Goal: Information Seeking & Learning: Learn about a topic

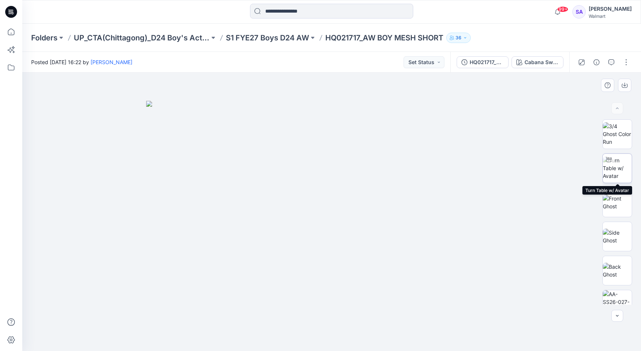
click at [626, 174] on img at bounding box center [617, 168] width 29 height 23
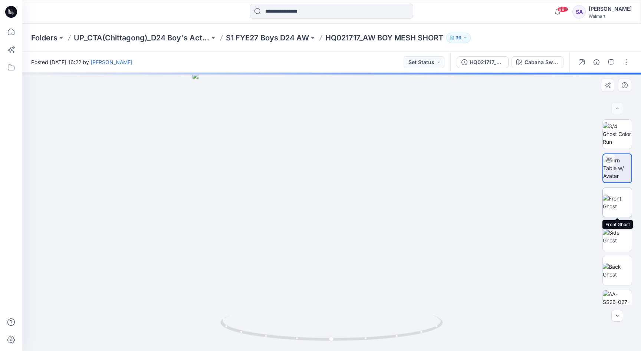
click at [612, 197] on img at bounding box center [617, 203] width 29 height 16
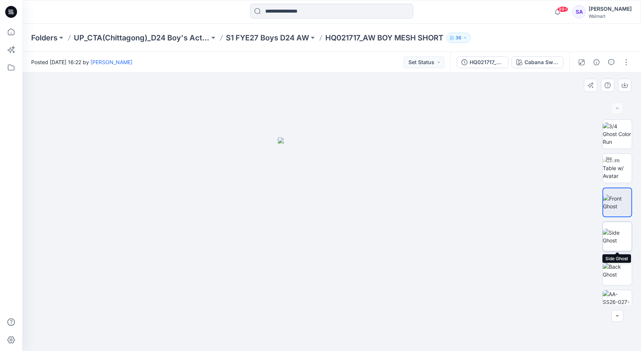
click at [624, 230] on img at bounding box center [617, 237] width 29 height 16
click at [632, 275] on div "BW" at bounding box center [618, 212] width 48 height 186
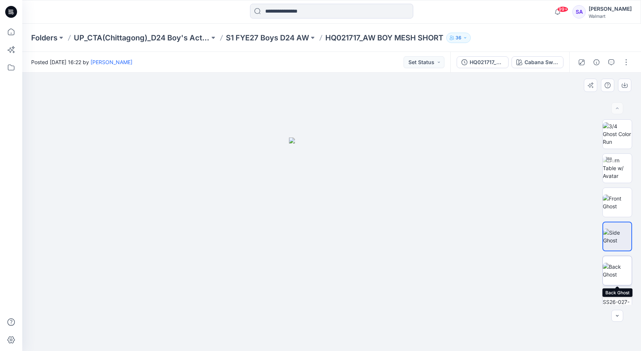
click at [619, 275] on img at bounding box center [617, 271] width 29 height 16
click at [610, 232] on img at bounding box center [617, 237] width 29 height 16
click at [611, 210] on img at bounding box center [617, 203] width 29 height 16
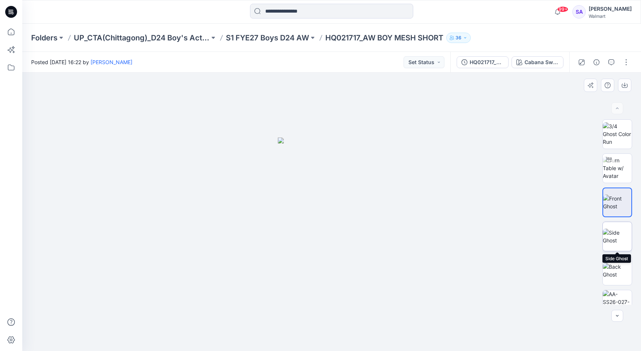
click at [618, 245] on img at bounding box center [617, 237] width 29 height 16
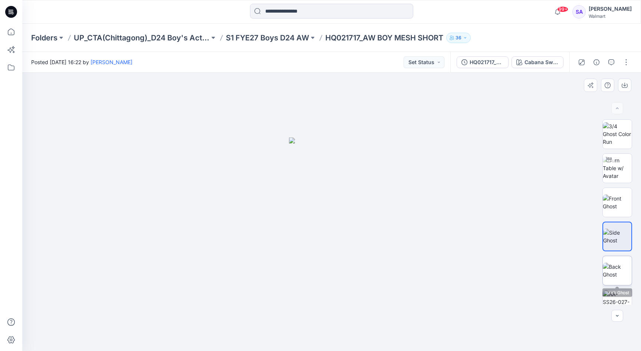
click at [620, 266] on img at bounding box center [617, 271] width 29 height 16
click at [615, 232] on img at bounding box center [617, 237] width 29 height 16
click at [610, 195] on img at bounding box center [617, 203] width 29 height 16
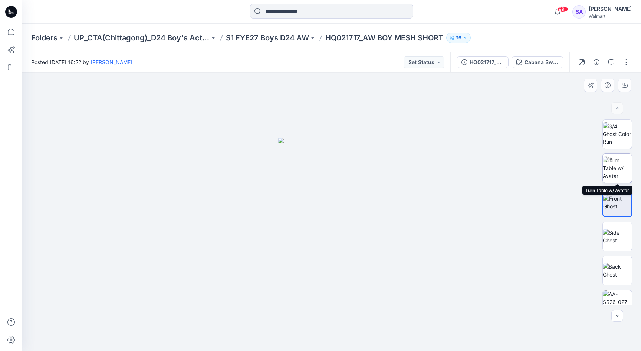
click at [622, 172] on img at bounding box center [617, 168] width 29 height 23
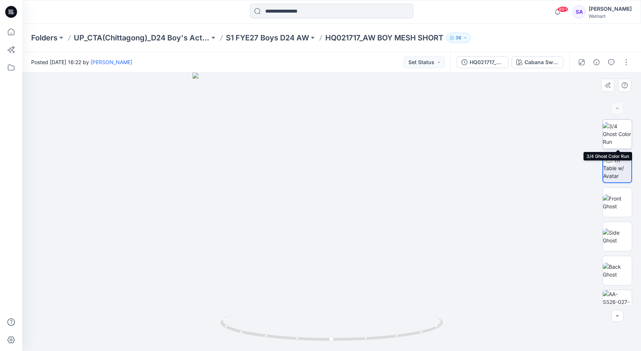
click at [619, 142] on img at bounding box center [617, 133] width 29 height 23
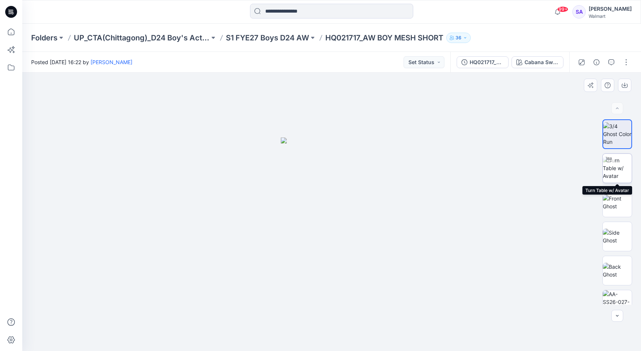
click at [626, 170] on img at bounding box center [617, 168] width 29 height 23
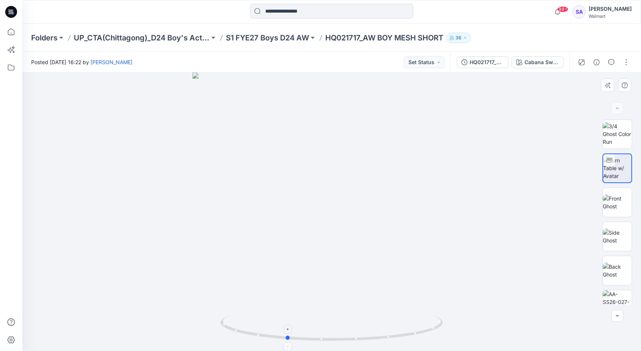
drag, startPoint x: 361, startPoint y: 340, endPoint x: 313, endPoint y: 335, distance: 48.1
click at [313, 335] on icon at bounding box center [332, 329] width 225 height 28
drag, startPoint x: 329, startPoint y: 281, endPoint x: 329, endPoint y: 234, distance: 46.4
drag, startPoint x: 315, startPoint y: 338, endPoint x: 307, endPoint y: 339, distance: 8.6
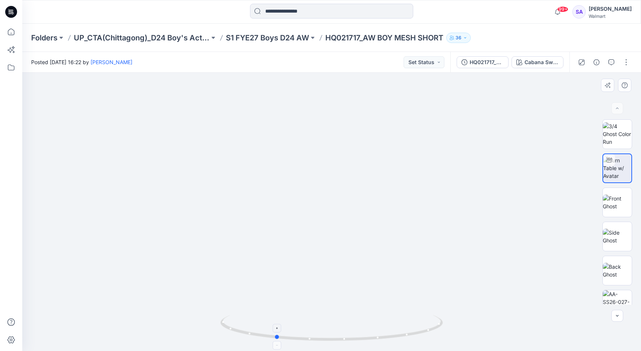
click at [307, 339] on icon at bounding box center [332, 329] width 225 height 28
click at [616, 209] on img at bounding box center [617, 203] width 29 height 16
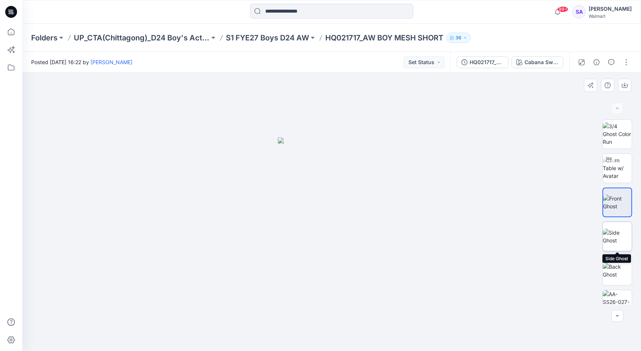
click at [624, 241] on img at bounding box center [617, 237] width 29 height 16
click at [332, 172] on img at bounding box center [331, 245] width 85 height 214
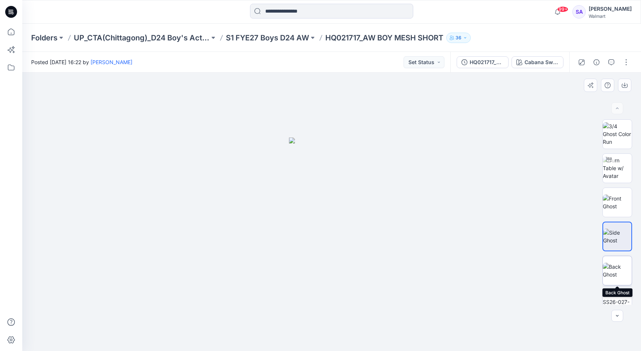
click at [623, 270] on img at bounding box center [617, 271] width 29 height 16
click at [618, 235] on img at bounding box center [617, 237] width 29 height 16
click at [616, 195] on img at bounding box center [617, 203] width 29 height 16
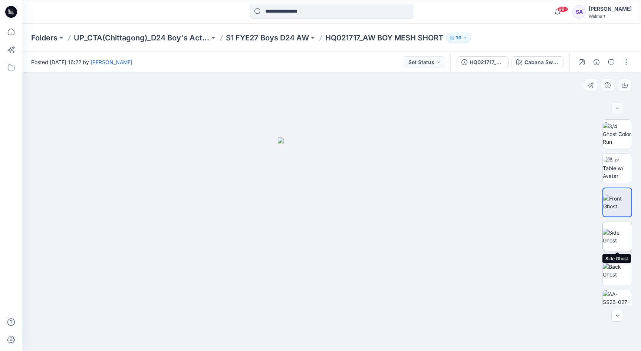
click at [615, 245] on img at bounding box center [617, 237] width 29 height 16
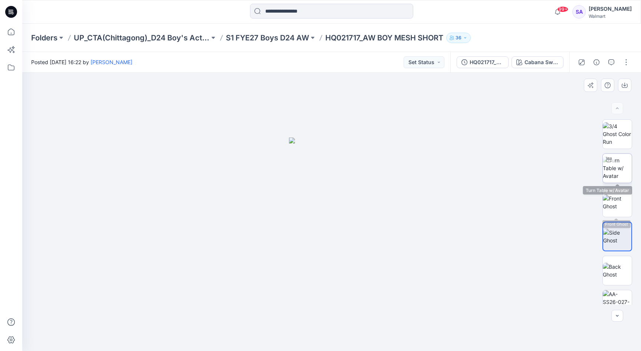
click at [615, 171] on img at bounding box center [617, 168] width 29 height 23
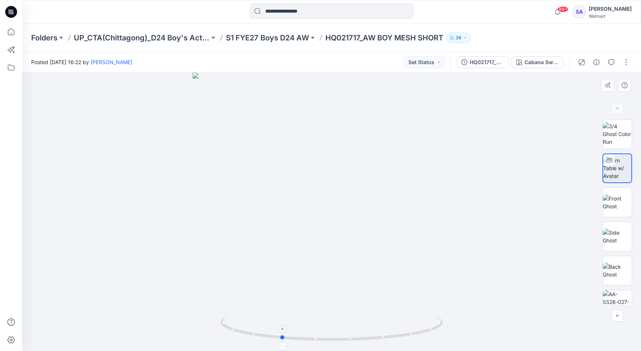
drag, startPoint x: 339, startPoint y: 339, endPoint x: 288, endPoint y: 338, distance: 50.8
click at [288, 338] on icon at bounding box center [332, 329] width 225 height 28
drag, startPoint x: 300, startPoint y: 340, endPoint x: 293, endPoint y: 343, distance: 8.0
click at [293, 341] on div at bounding box center [331, 212] width 619 height 279
drag, startPoint x: 299, startPoint y: 342, endPoint x: 307, endPoint y: 341, distance: 7.1
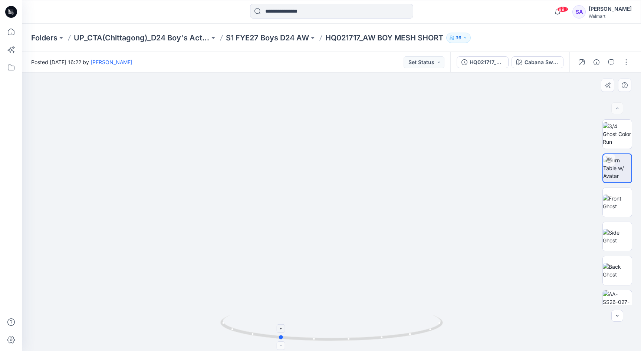
click at [307, 341] on icon at bounding box center [332, 329] width 225 height 28
click at [615, 232] on img at bounding box center [617, 237] width 29 height 16
click at [620, 207] on img at bounding box center [617, 203] width 29 height 16
click at [621, 244] on img at bounding box center [617, 237] width 29 height 16
click at [616, 204] on img at bounding box center [617, 203] width 29 height 16
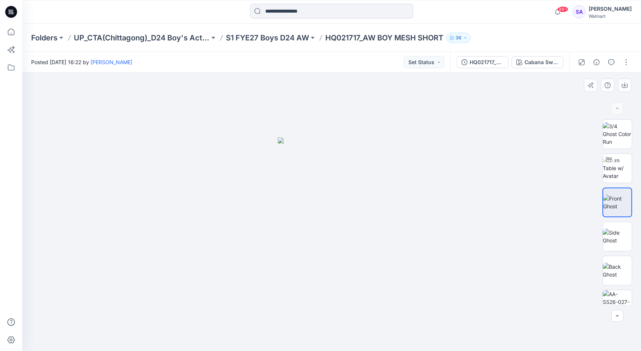
click at [620, 255] on div "BW" at bounding box center [618, 212] width 30 height 186
click at [620, 272] on img at bounding box center [617, 271] width 29 height 16
click at [615, 200] on img at bounding box center [617, 203] width 29 height 16
click at [613, 169] on img at bounding box center [617, 168] width 29 height 23
drag, startPoint x: 353, startPoint y: 338, endPoint x: 312, endPoint y: 330, distance: 41.5
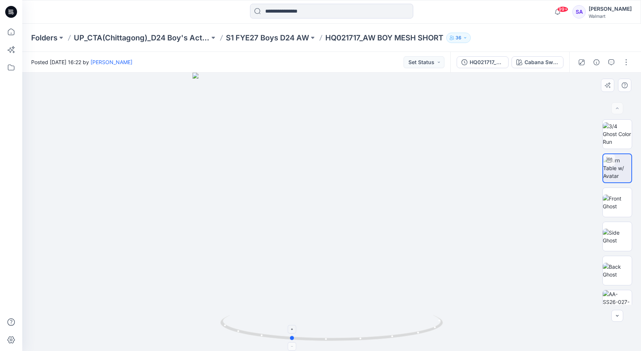
click at [312, 330] on icon at bounding box center [332, 329] width 225 height 28
drag, startPoint x: 317, startPoint y: 337, endPoint x: 322, endPoint y: 342, distance: 6.8
click at [322, 341] on icon at bounding box center [332, 329] width 225 height 28
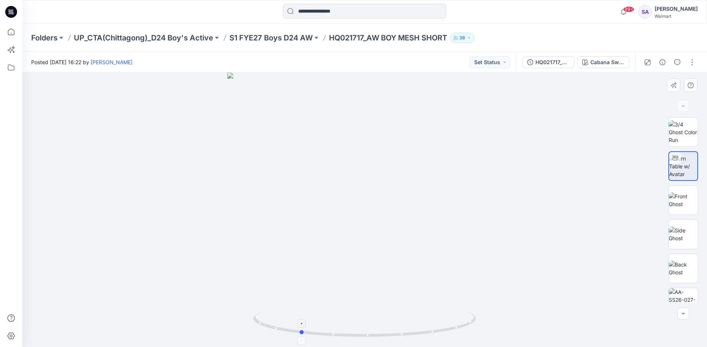
drag, startPoint x: 382, startPoint y: 334, endPoint x: 353, endPoint y: 338, distance: 29.3
click at [353, 338] on icon at bounding box center [365, 325] width 225 height 28
click at [641, 206] on img at bounding box center [682, 201] width 29 height 16
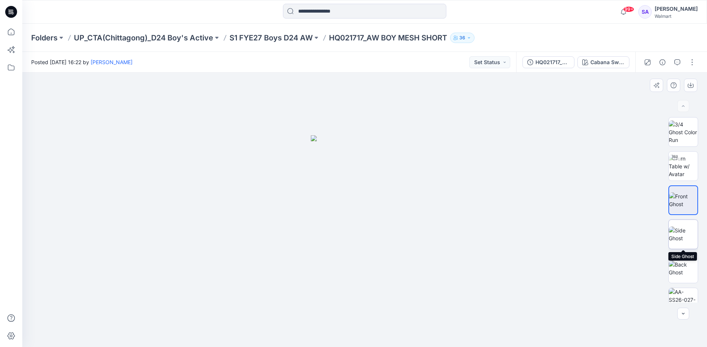
click at [641, 238] on img at bounding box center [682, 235] width 29 height 16
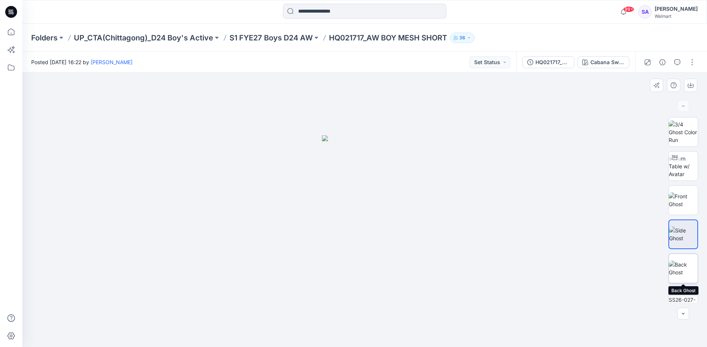
click at [641, 266] on img at bounding box center [682, 269] width 29 height 16
click at [641, 230] on img at bounding box center [682, 235] width 29 height 16
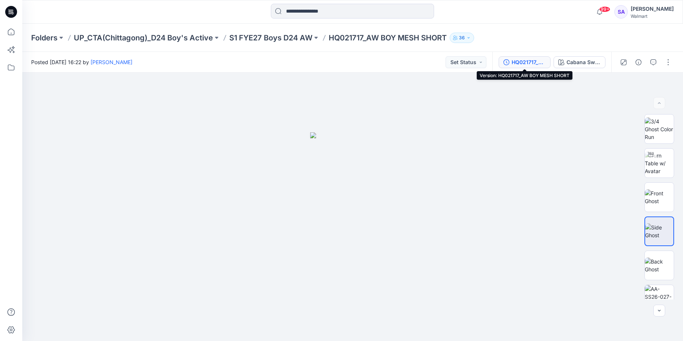
click at [504, 64] on icon "button" at bounding box center [507, 62] width 6 height 6
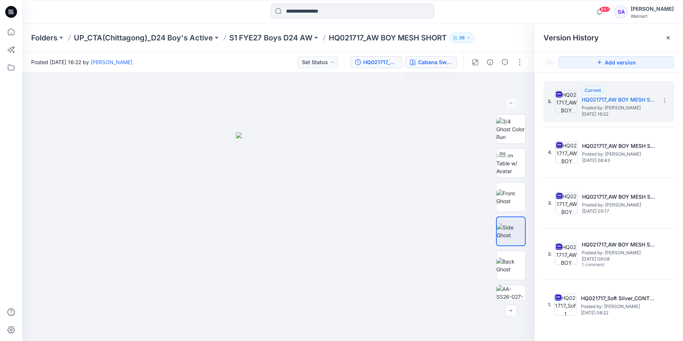
click at [433, 62] on div "Cabana Swim" at bounding box center [435, 62] width 34 height 8
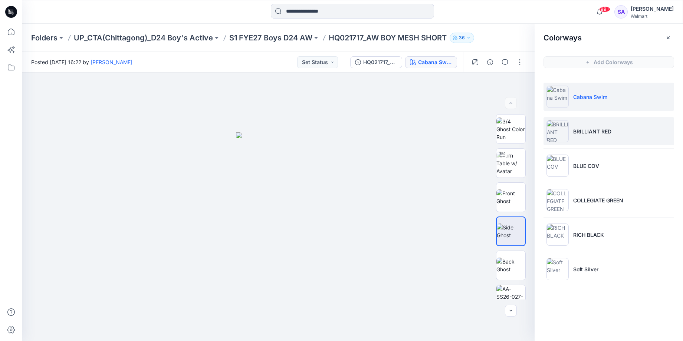
click at [590, 139] on li "BRILLIANT RED" at bounding box center [609, 131] width 131 height 28
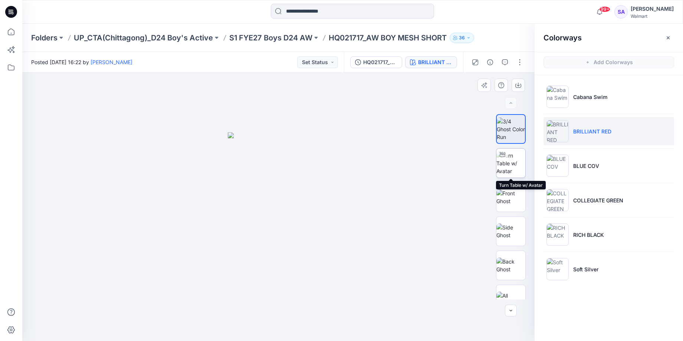
click at [516, 168] on img at bounding box center [511, 163] width 29 height 23
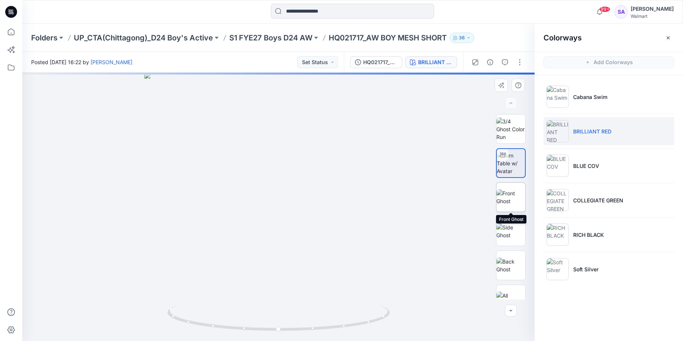
click at [514, 196] on img at bounding box center [511, 198] width 29 height 16
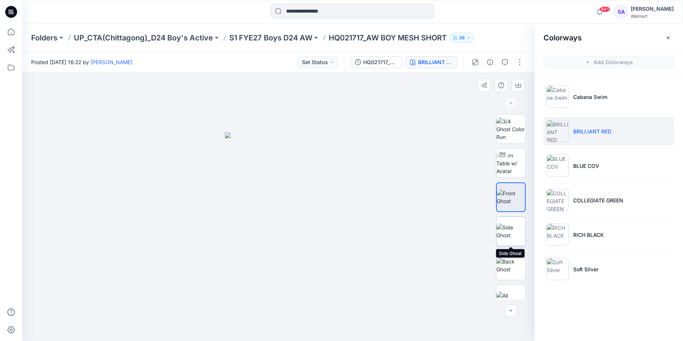
click at [514, 230] on img at bounding box center [511, 232] width 29 height 16
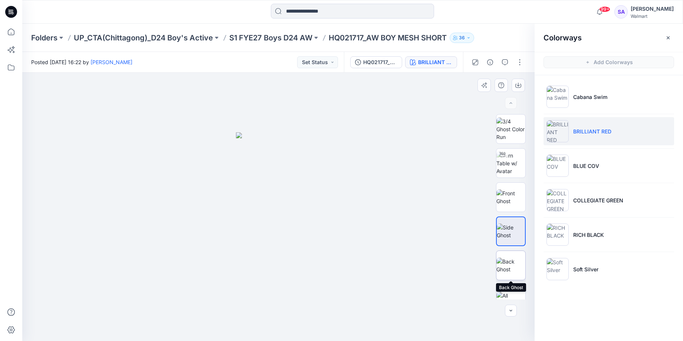
click at [510, 267] on img at bounding box center [511, 266] width 29 height 16
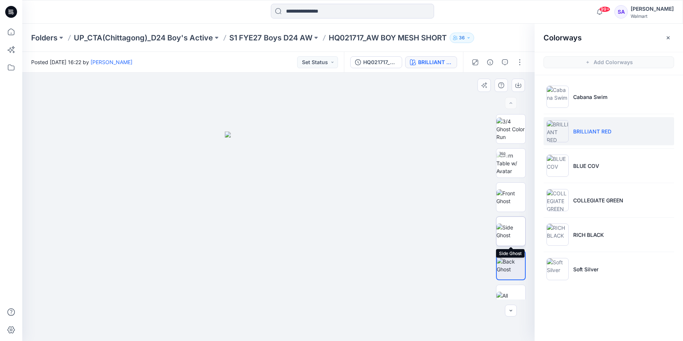
click at [508, 233] on img at bounding box center [511, 232] width 29 height 16
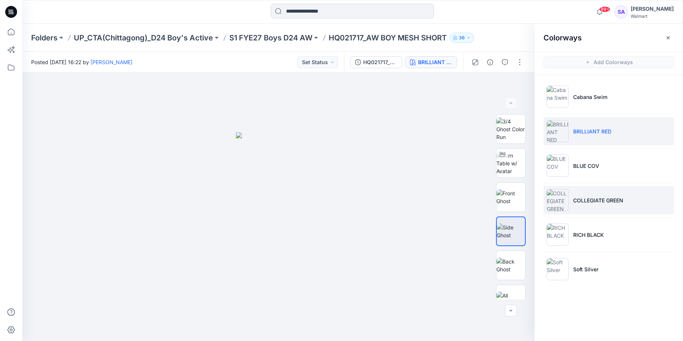
click at [573, 203] on li "COLLEGIATE GREEN" at bounding box center [609, 200] width 131 height 28
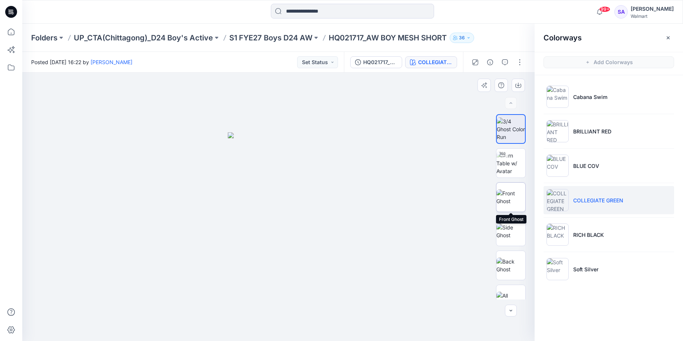
click at [508, 193] on img at bounding box center [511, 198] width 29 height 16
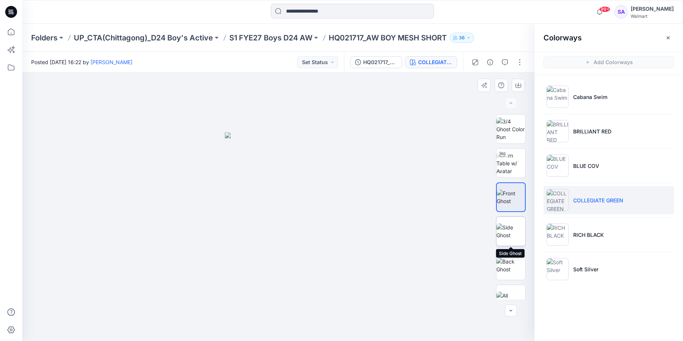
click at [512, 234] on img at bounding box center [511, 232] width 29 height 16
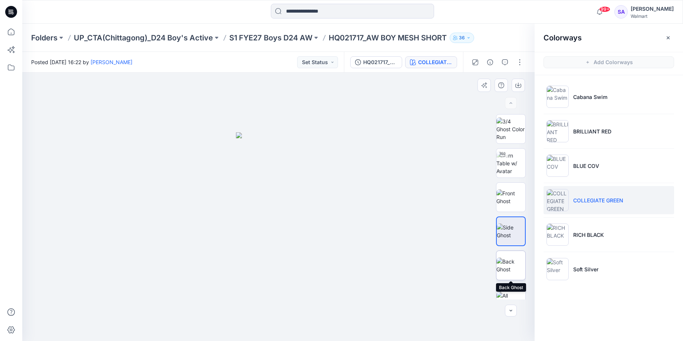
click at [512, 271] on img at bounding box center [511, 266] width 29 height 16
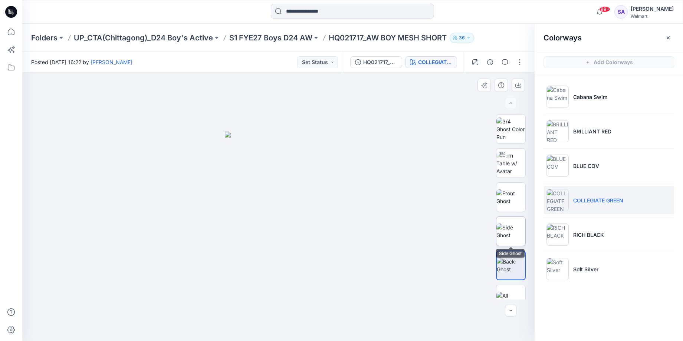
click at [514, 231] on img at bounding box center [511, 232] width 29 height 16
click at [506, 204] on img at bounding box center [511, 198] width 29 height 16
click at [508, 229] on img at bounding box center [511, 232] width 29 height 16
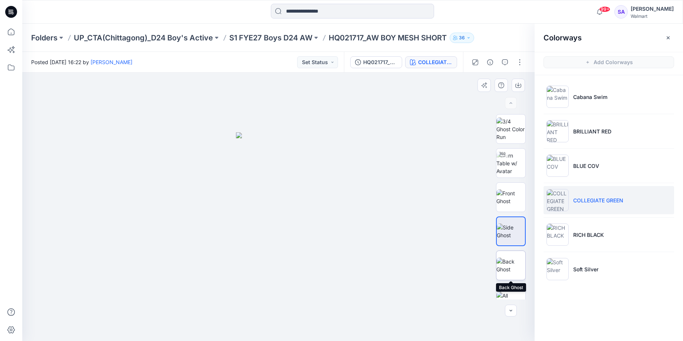
click at [512, 272] on img at bounding box center [511, 266] width 29 height 16
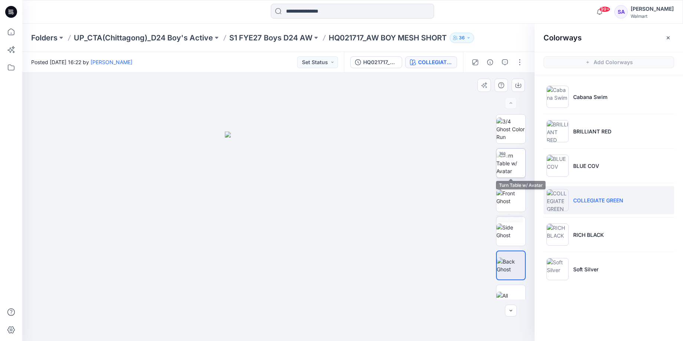
click at [507, 153] on div at bounding box center [503, 155] width 12 height 12
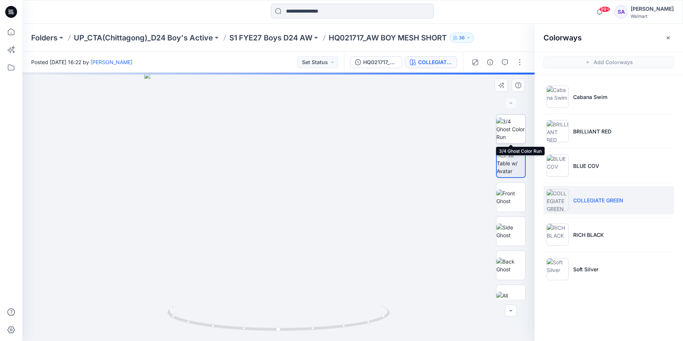
click at [508, 129] on img at bounding box center [511, 129] width 29 height 23
